Goal: Find specific page/section: Find specific page/section

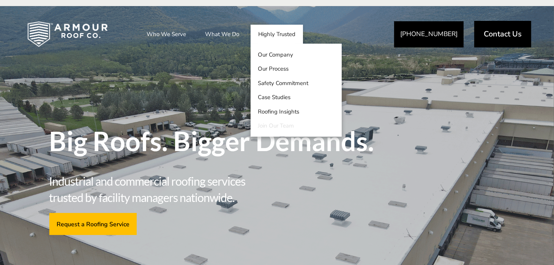
click at [287, 126] on link "Join Our Team" at bounding box center [295, 126] width 91 height 14
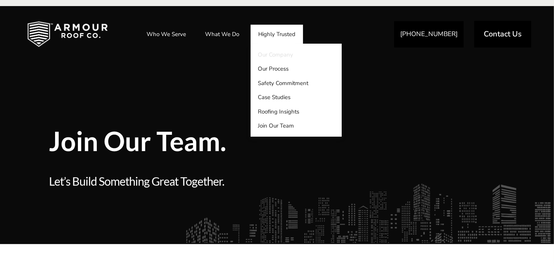
click at [276, 60] on link "Our Company" at bounding box center [295, 54] width 91 height 14
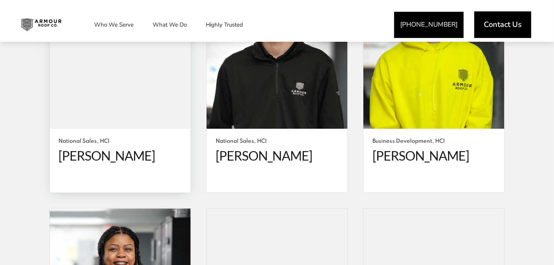
scroll to position [1783, 0]
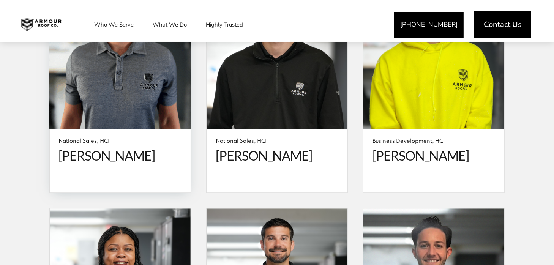
click at [95, 148] on span "[PERSON_NAME]" at bounding box center [120, 156] width 123 height 16
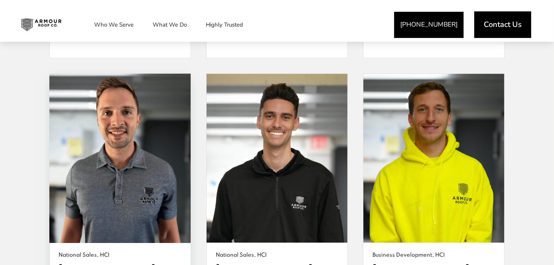
scroll to position [1670, 0]
